Goal: Task Accomplishment & Management: Complete application form

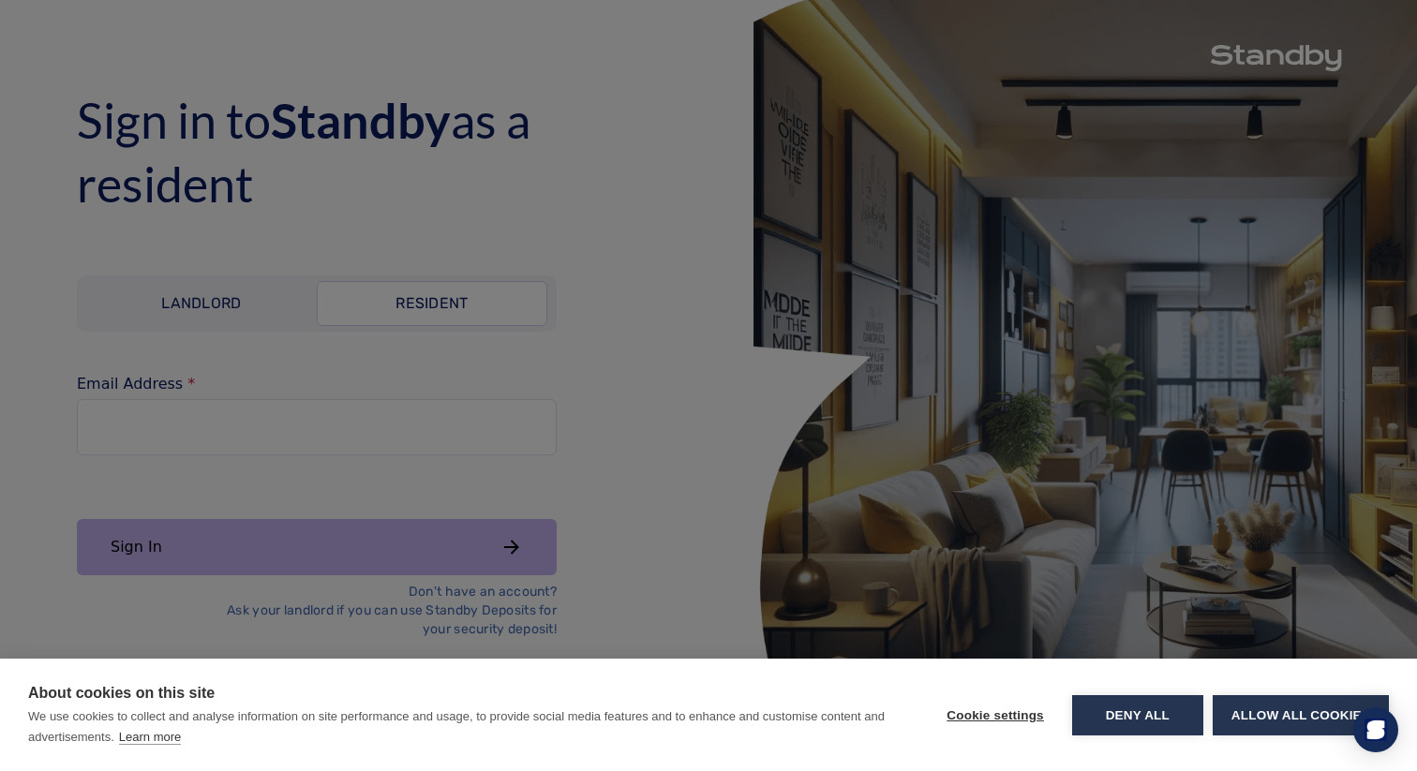
click at [364, 413] on div "About cookies on this site We use cookies to collect and analyse information on…" at bounding box center [708, 385] width 1417 height 771
click at [357, 426] on div "About cookies on this site We use cookies to collect and analyse information on…" at bounding box center [708, 385] width 1417 height 771
click at [1275, 716] on button "Allow all cookies" at bounding box center [1301, 715] width 176 height 40
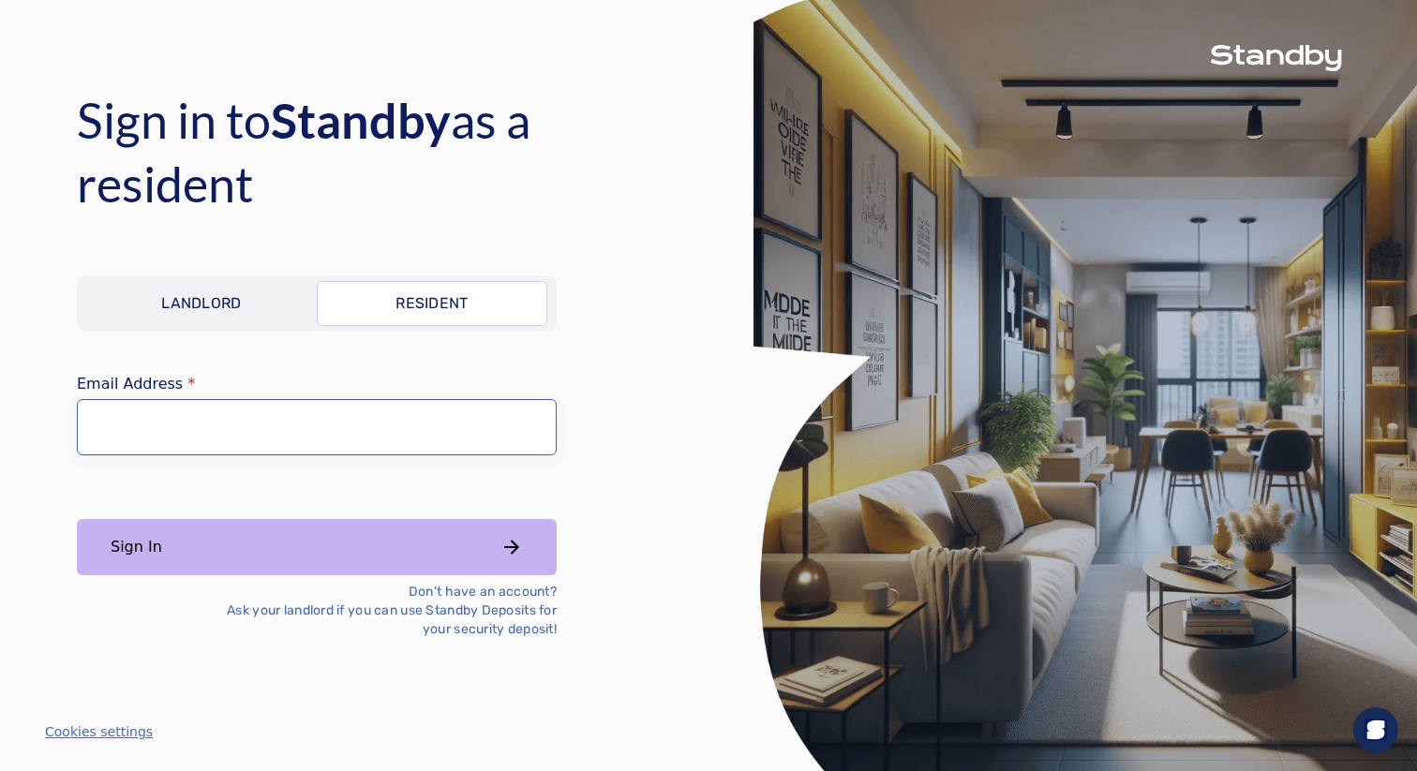
click at [135, 415] on input "Email Address" at bounding box center [317, 427] width 480 height 56
type input "**********"
click at [445, 502] on div "**********" at bounding box center [317, 458] width 480 height 364
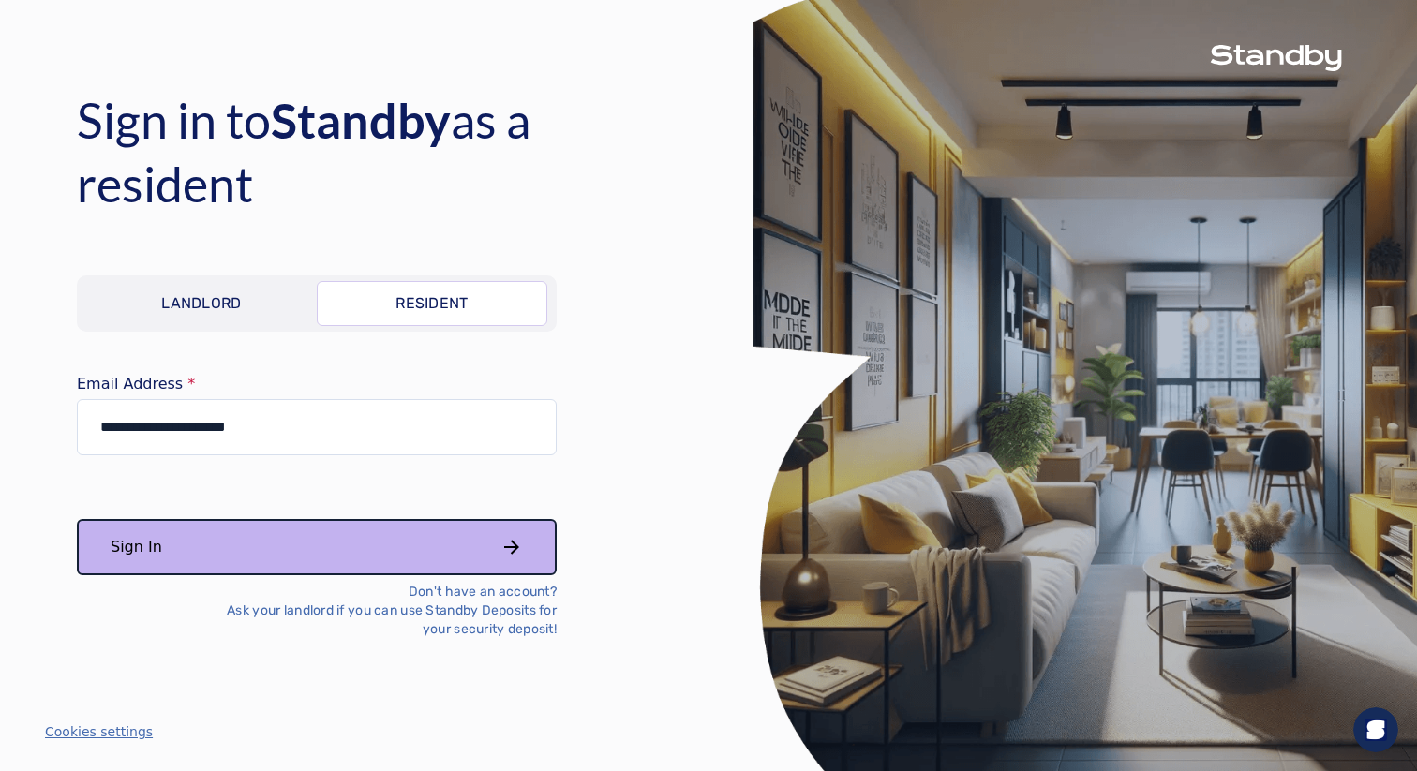
click at [391, 540] on button "Sign In" at bounding box center [317, 547] width 480 height 56
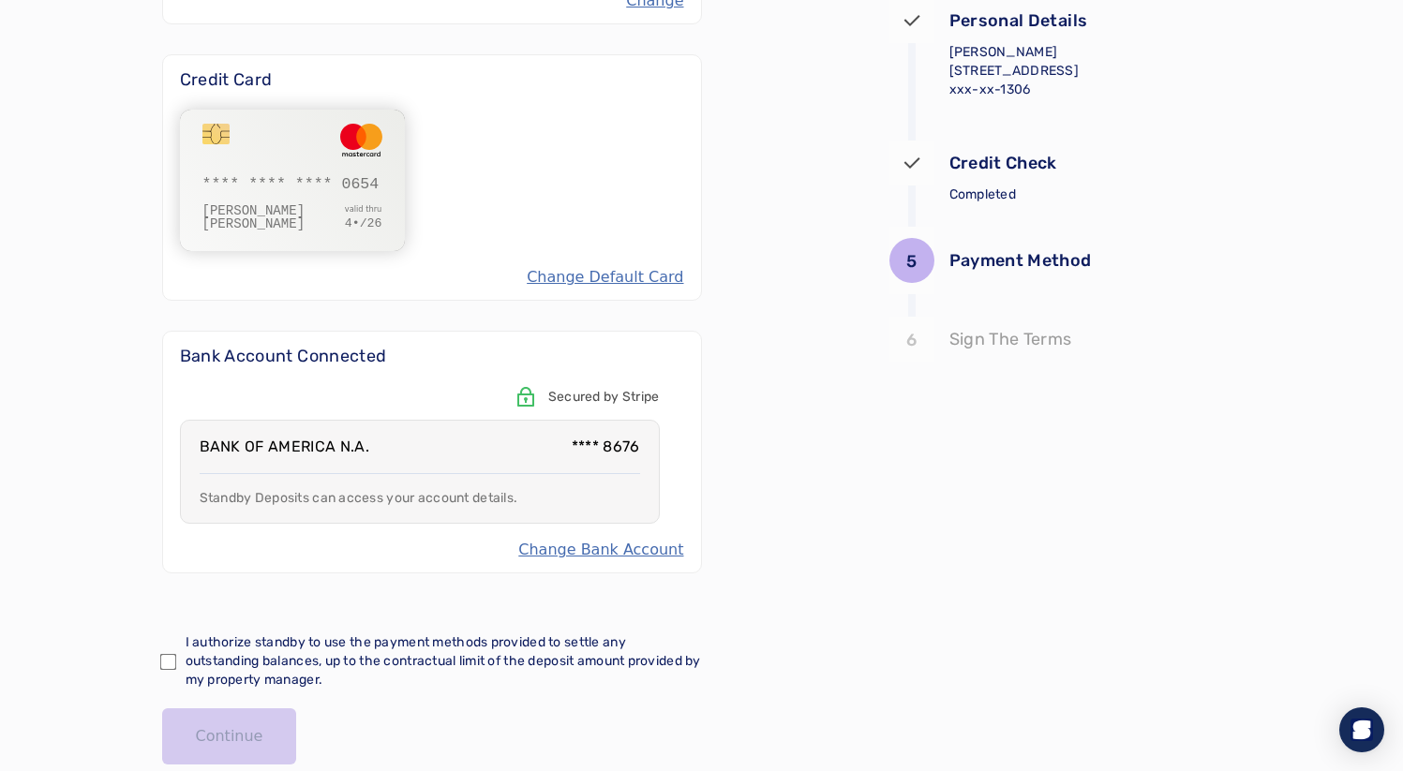
scroll to position [453, 0]
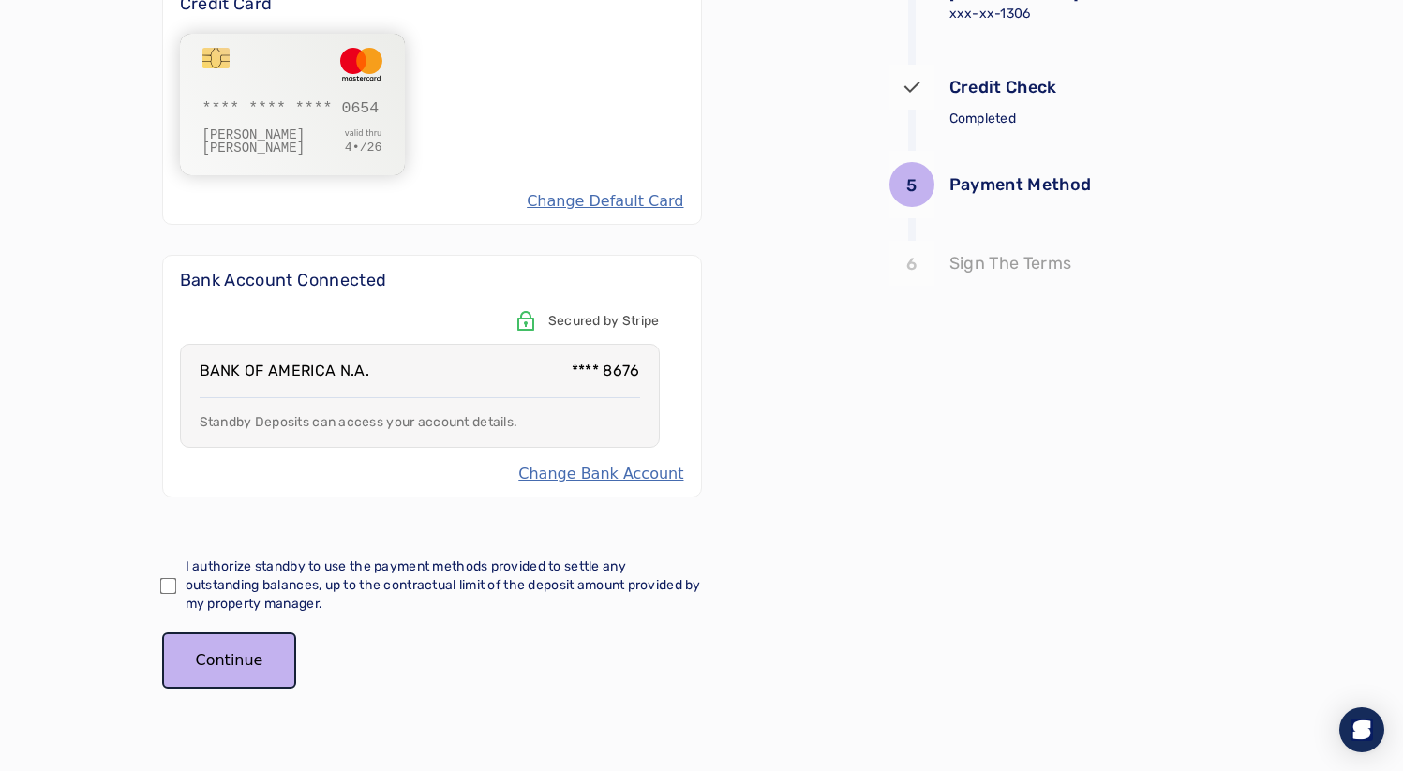
click at [239, 645] on button "Continue" at bounding box center [229, 661] width 135 height 56
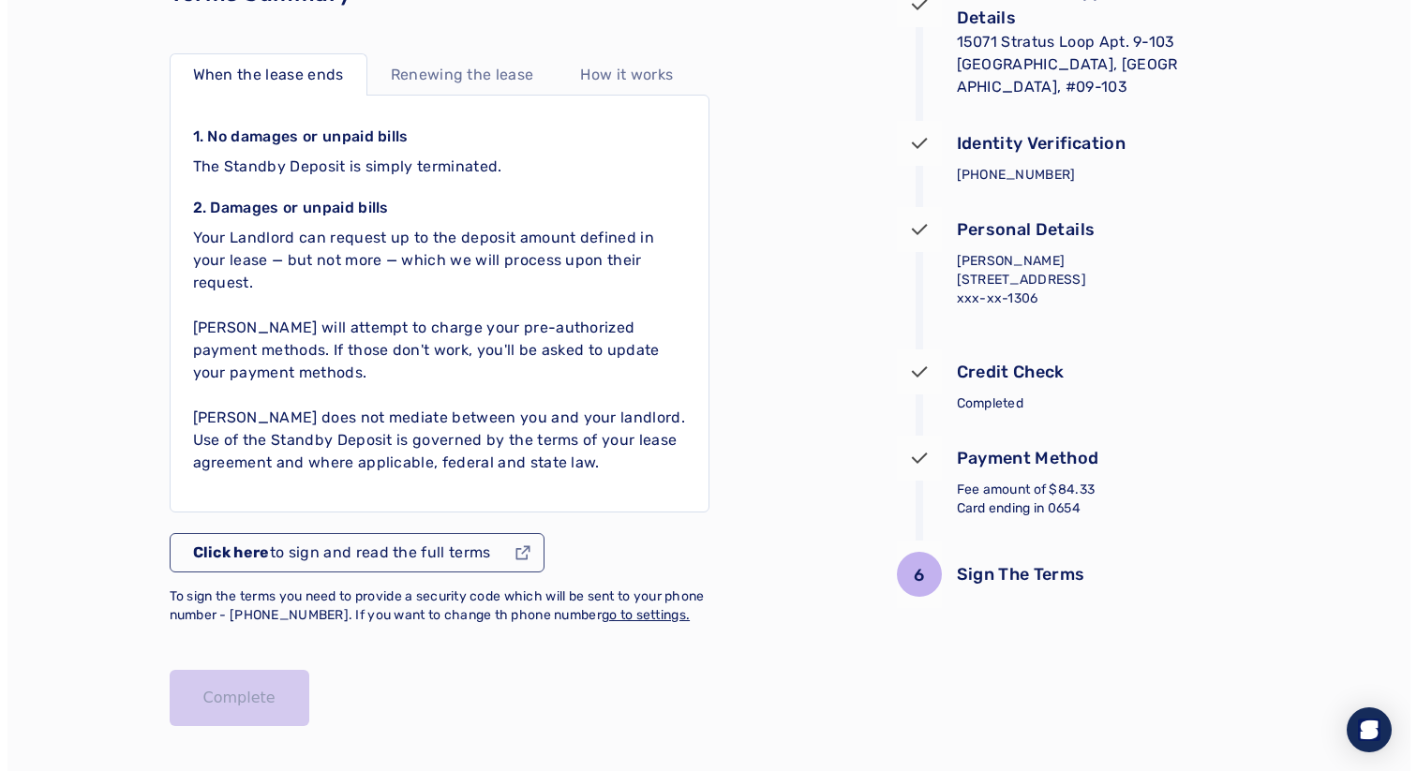
scroll to position [224, 0]
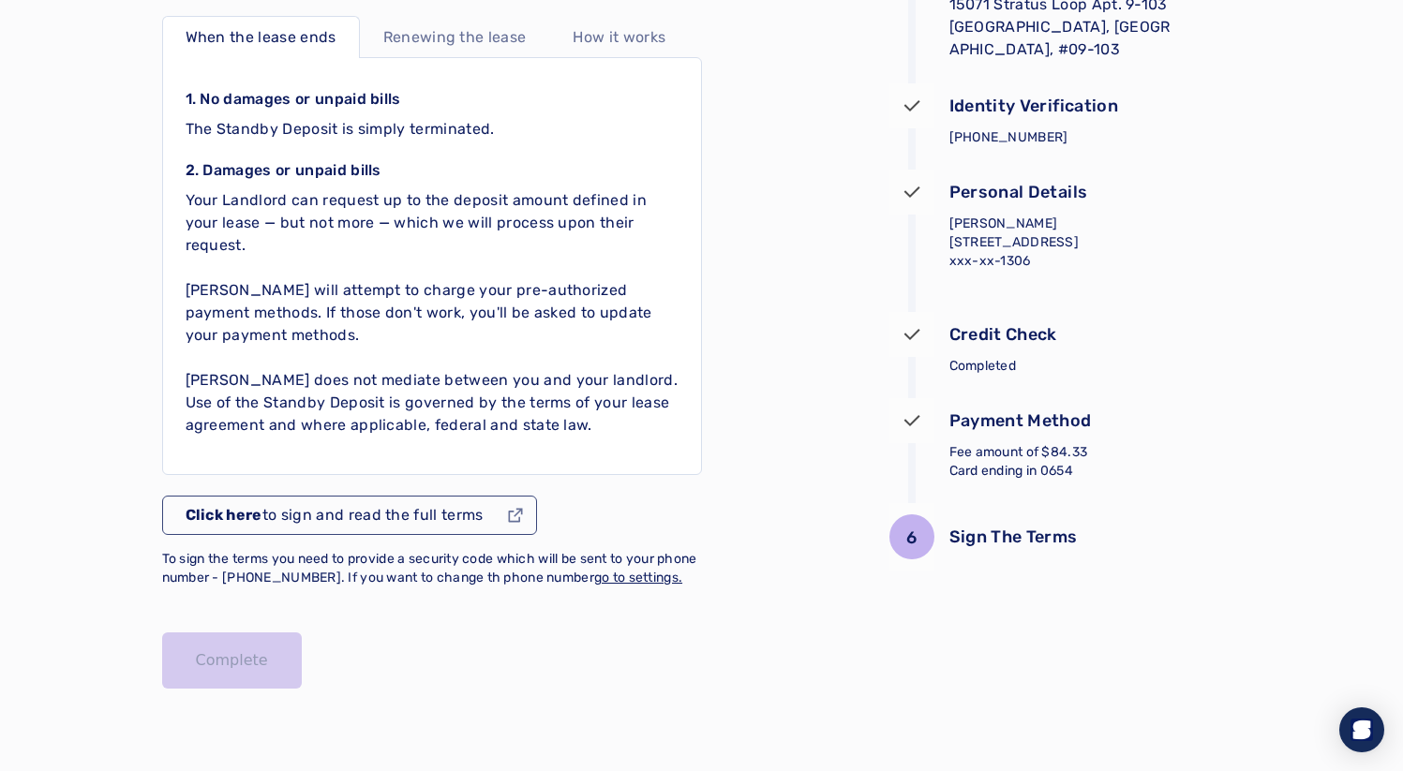
click at [481, 504] on p "Click here to sign and read the full terms" at bounding box center [335, 515] width 298 height 22
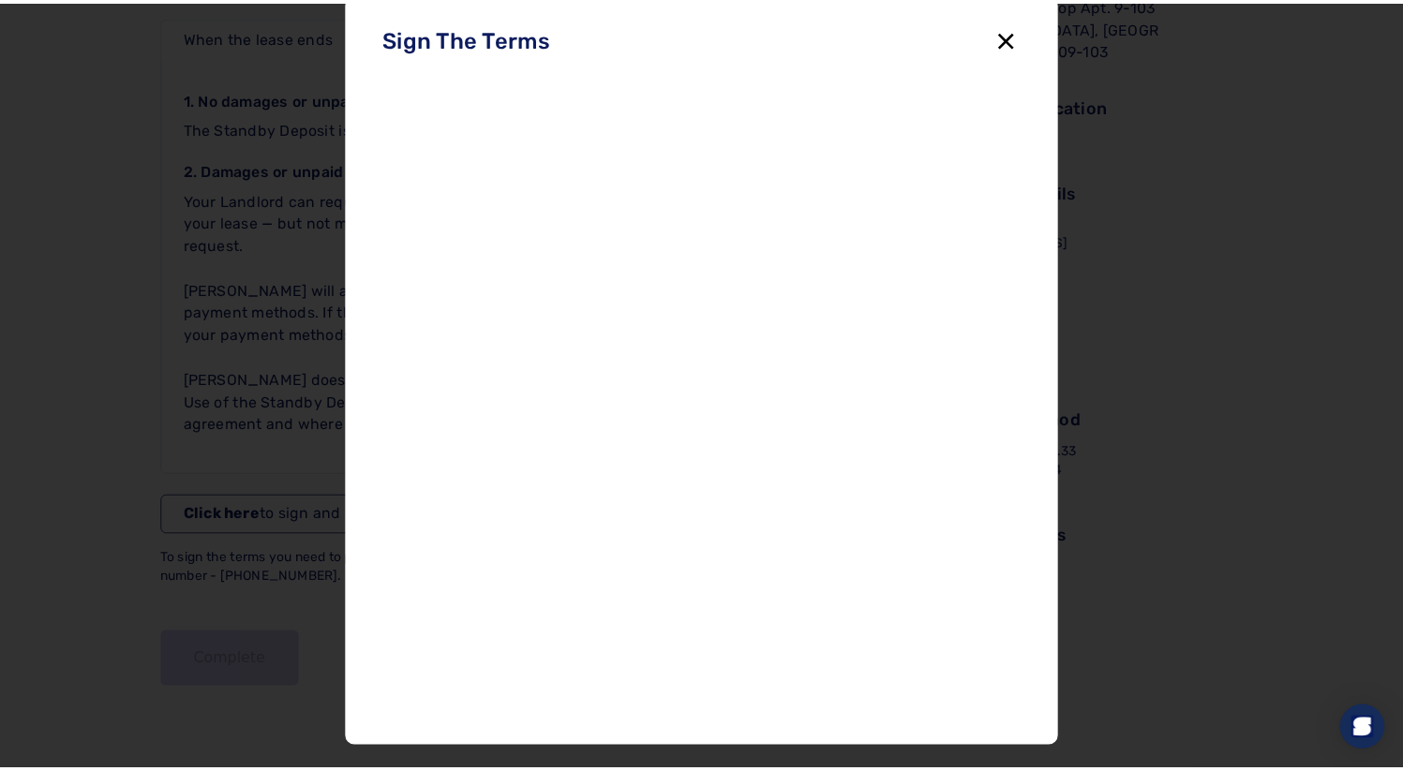
scroll to position [59, 0]
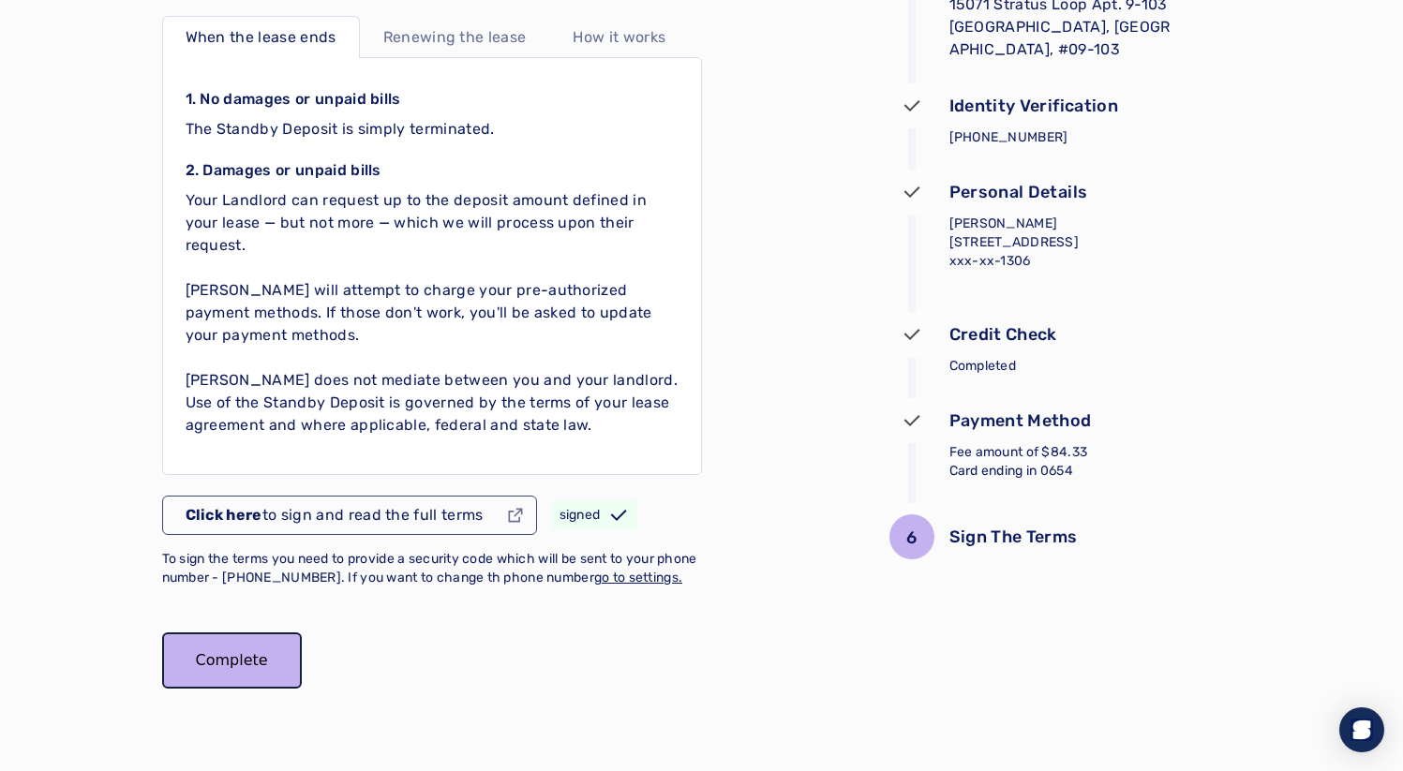
click at [239, 642] on button "Complete" at bounding box center [232, 661] width 140 height 56
click at [256, 661] on button "Complete" at bounding box center [232, 661] width 140 height 56
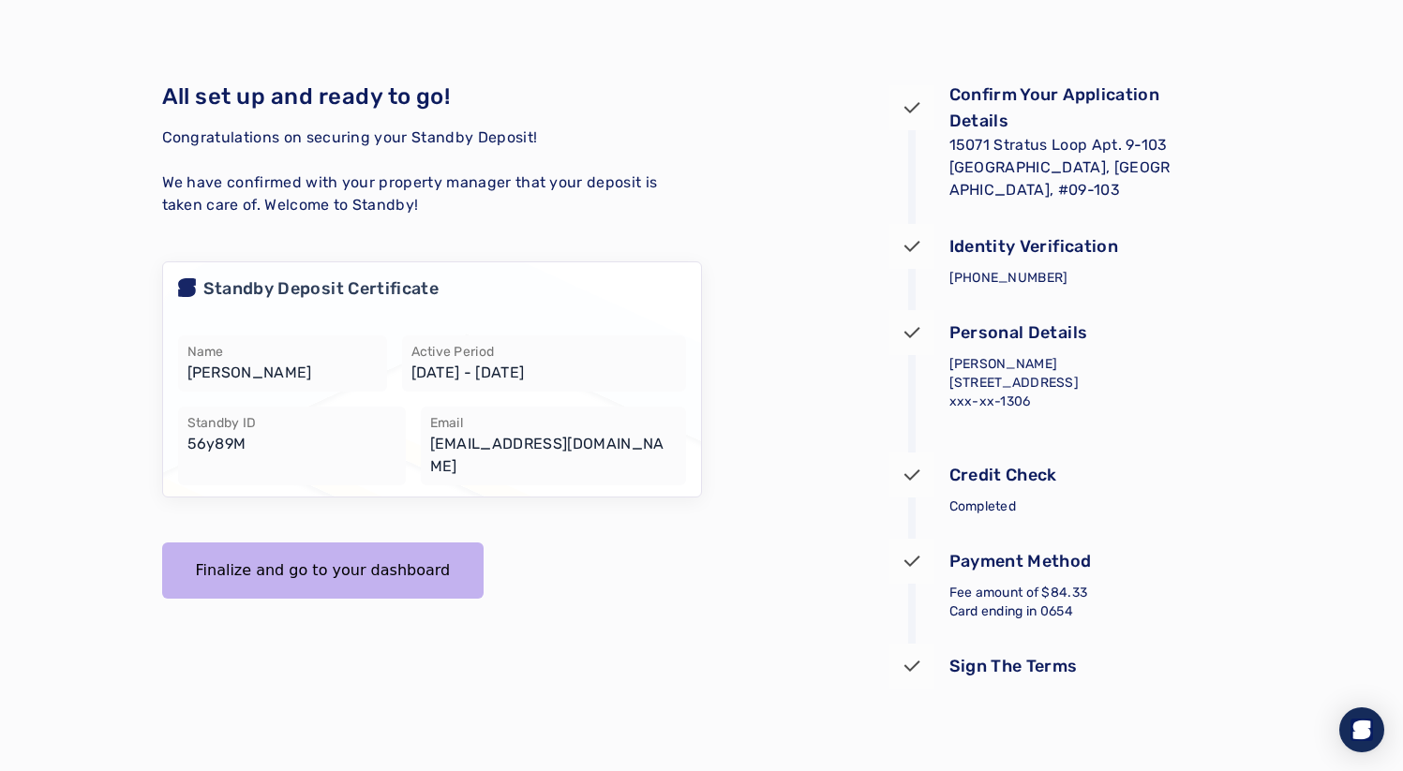
scroll to position [65, 0]
click at [387, 567] on button "Finalize and go to your dashboard" at bounding box center [323, 571] width 322 height 56
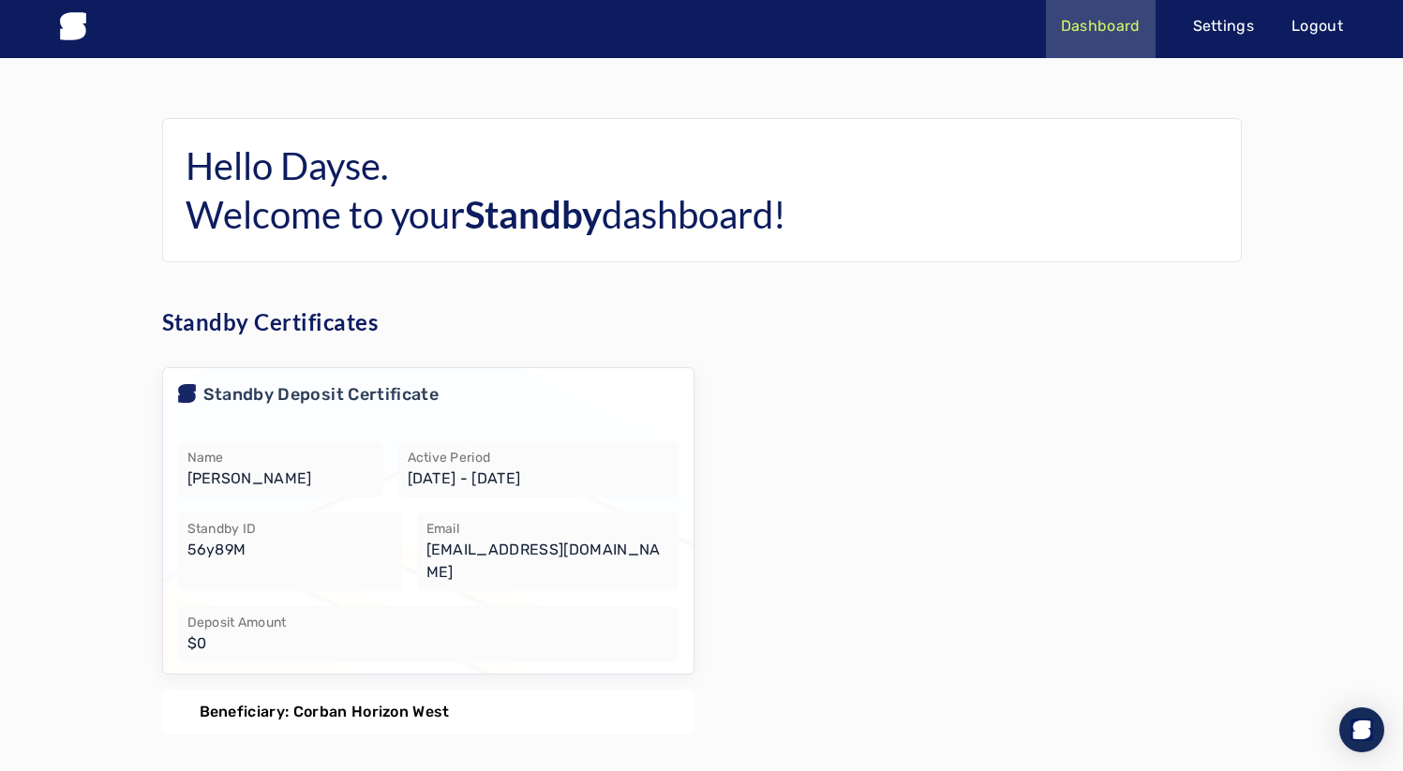
scroll to position [7, 0]
